Goal: Information Seeking & Learning: Find specific fact

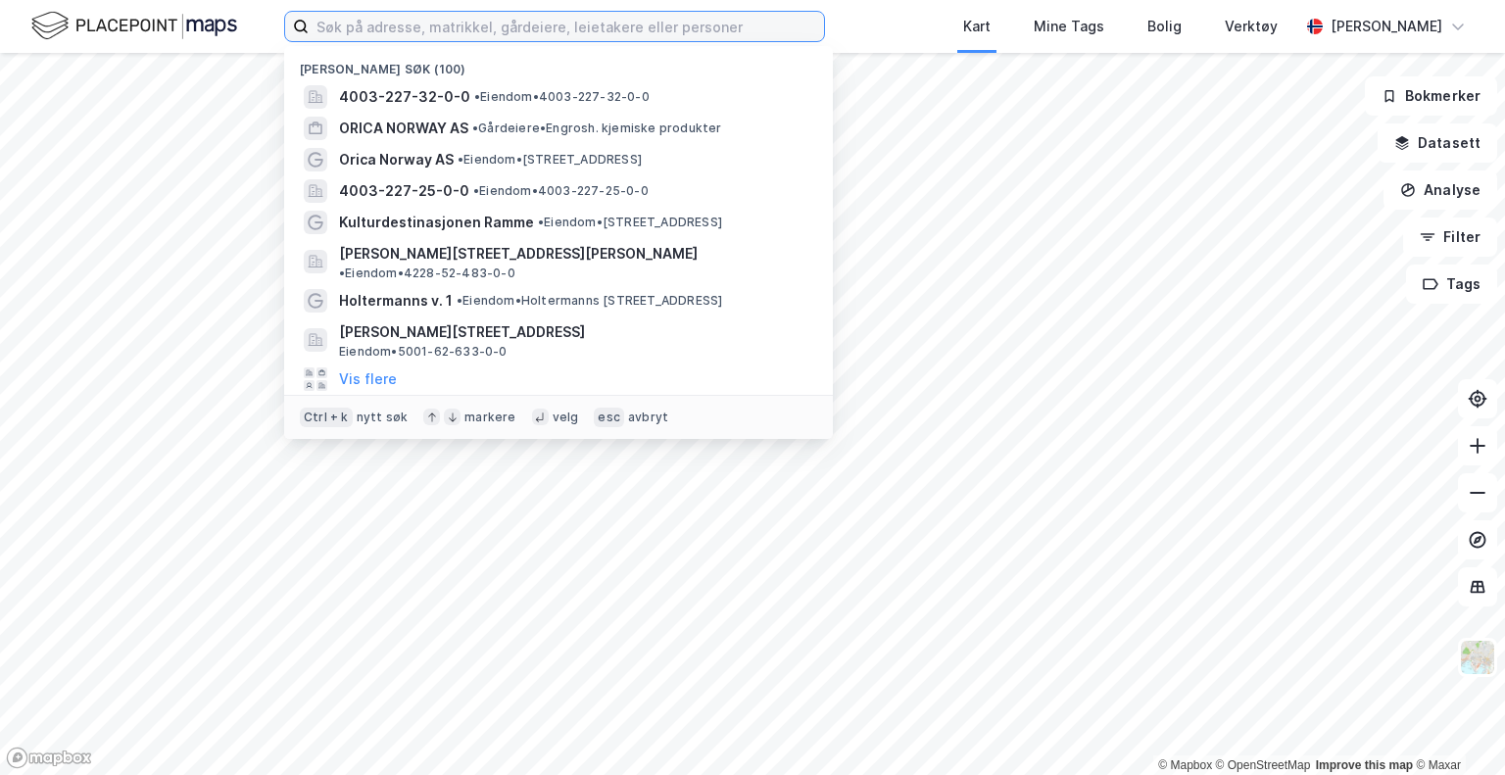
click at [660, 27] on input at bounding box center [566, 26] width 515 height 29
paste input "[PERSON_NAME] [PERSON_NAME] Plewnicki"
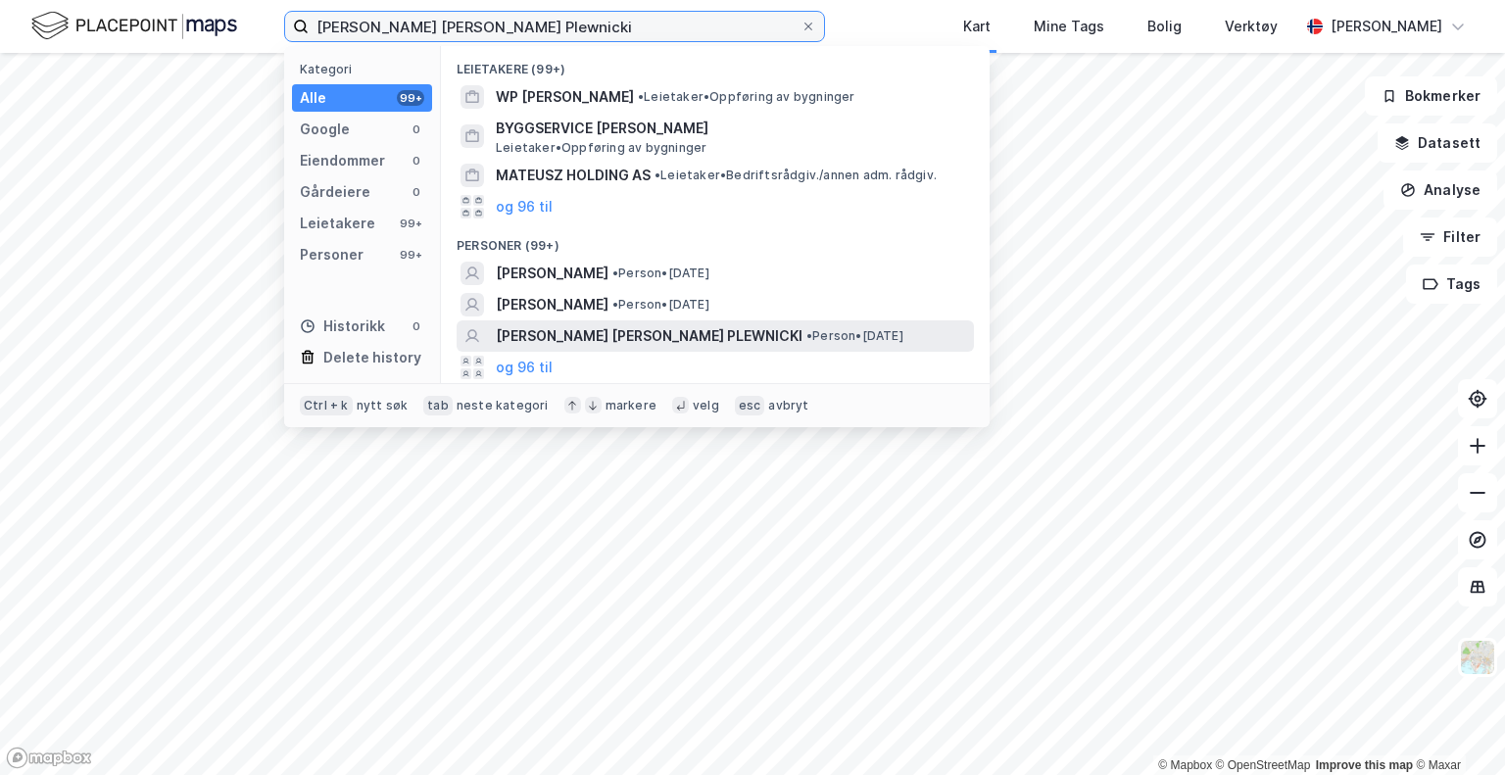
type input "[PERSON_NAME] [PERSON_NAME] Plewnicki"
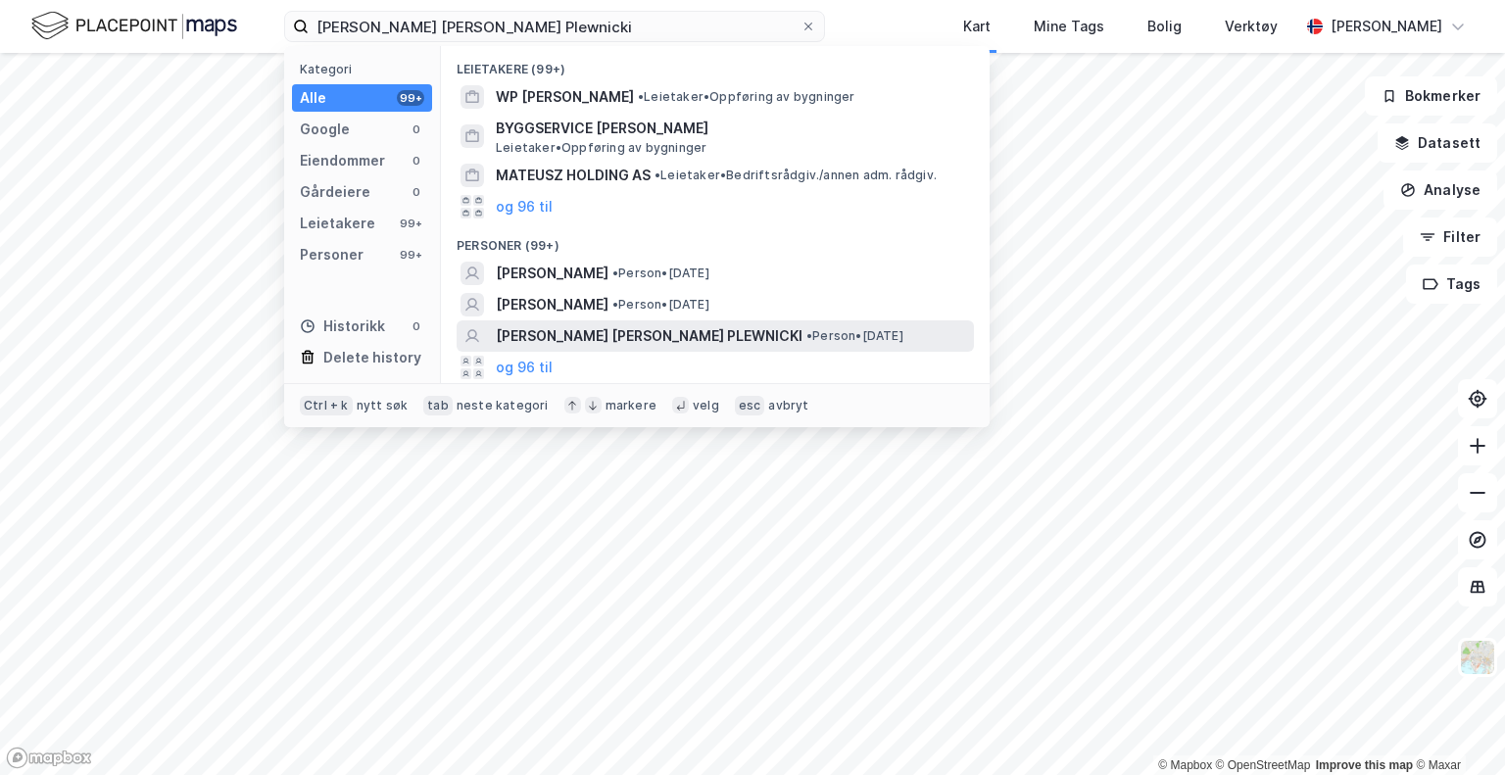
click at [631, 341] on span "[PERSON_NAME] [PERSON_NAME] PLEWNICKI" at bounding box center [649, 336] width 307 height 24
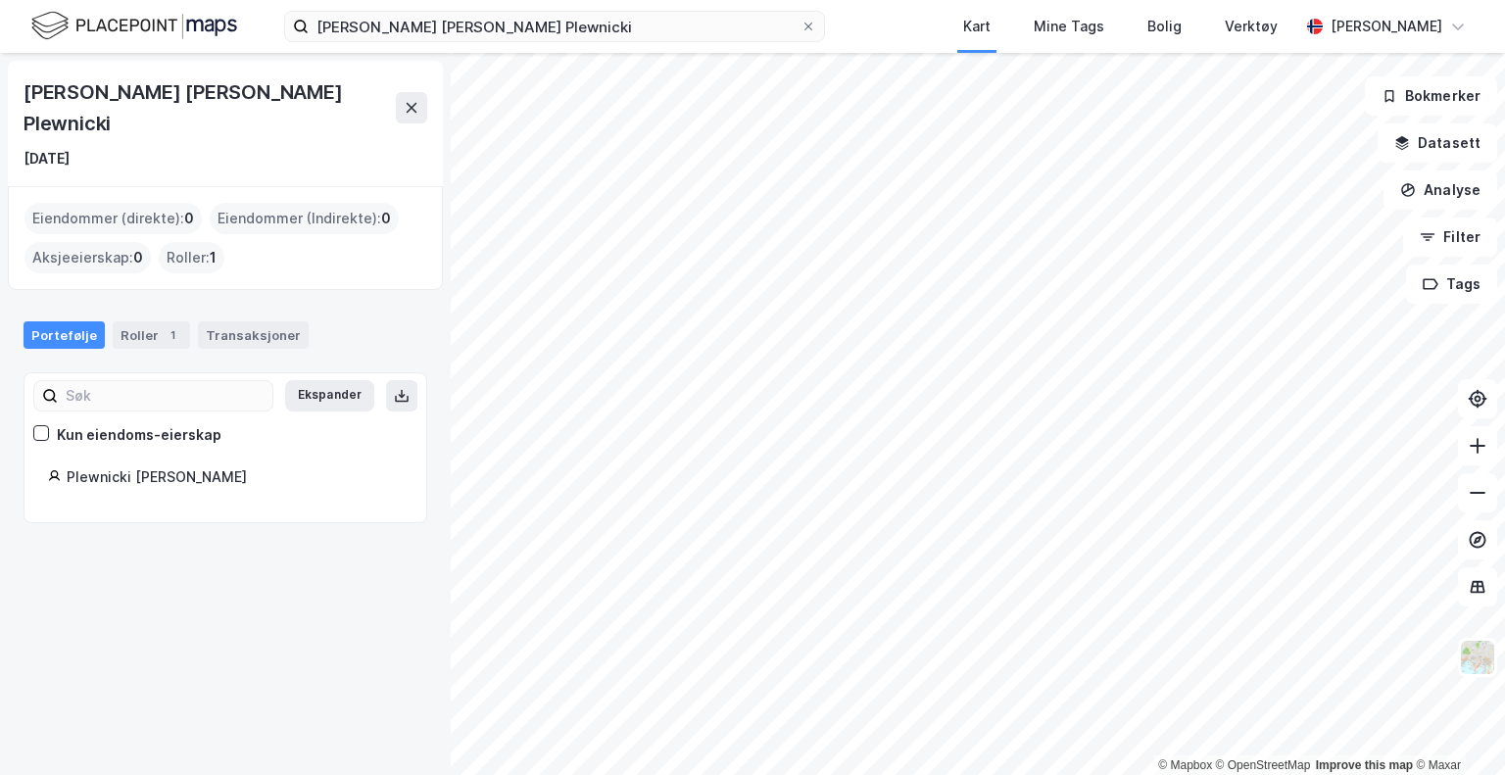
click at [197, 242] on div "Roller : 1" at bounding box center [192, 257] width 66 height 31
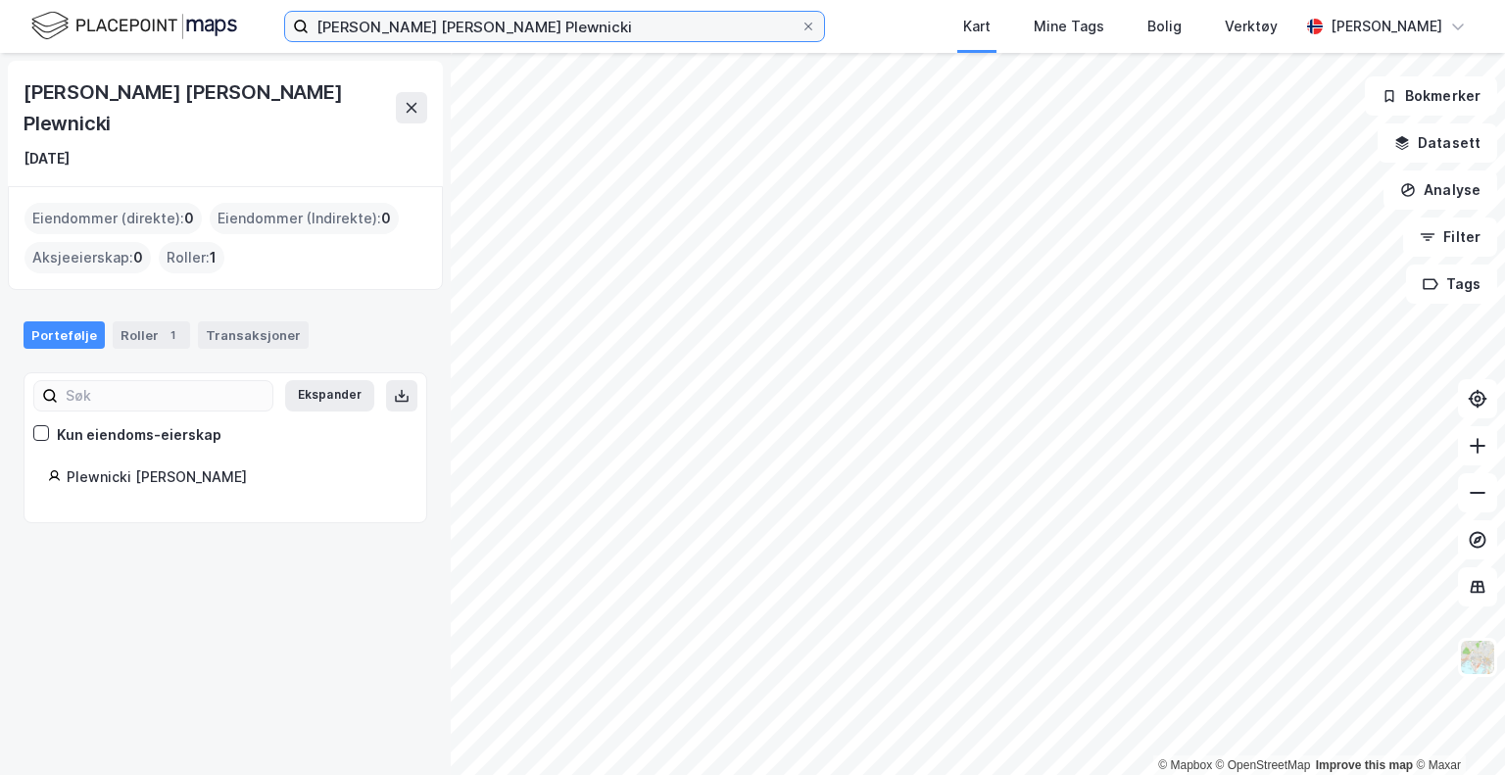
click at [524, 18] on input "[PERSON_NAME] [PERSON_NAME] Plewnicki" at bounding box center [555, 26] width 492 height 29
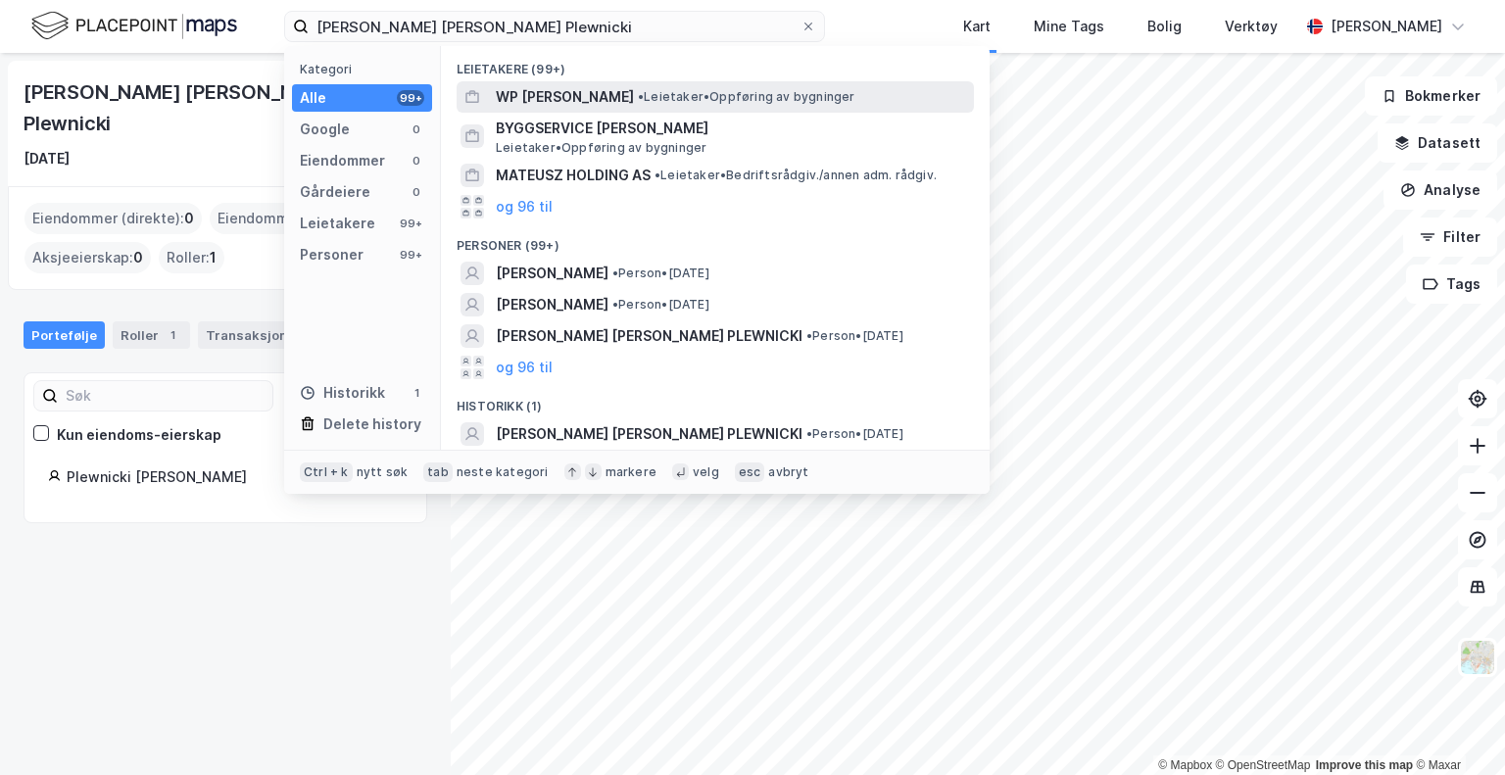
click at [579, 108] on span "WP [PERSON_NAME]" at bounding box center [565, 97] width 138 height 24
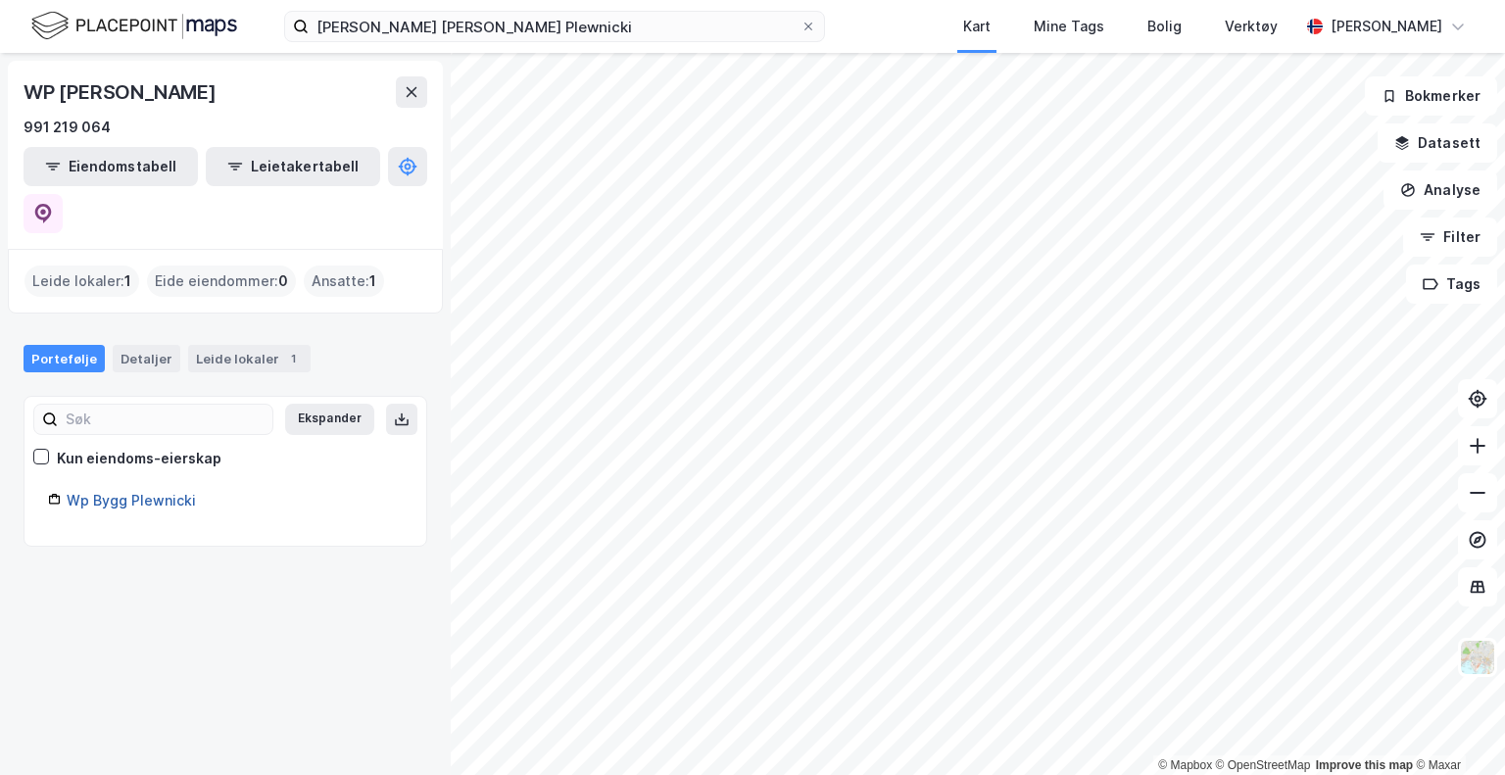
click at [119, 492] on link "Wp Bygg Plewnicki" at bounding box center [131, 500] width 129 height 17
